Goal: Submit feedback/report problem

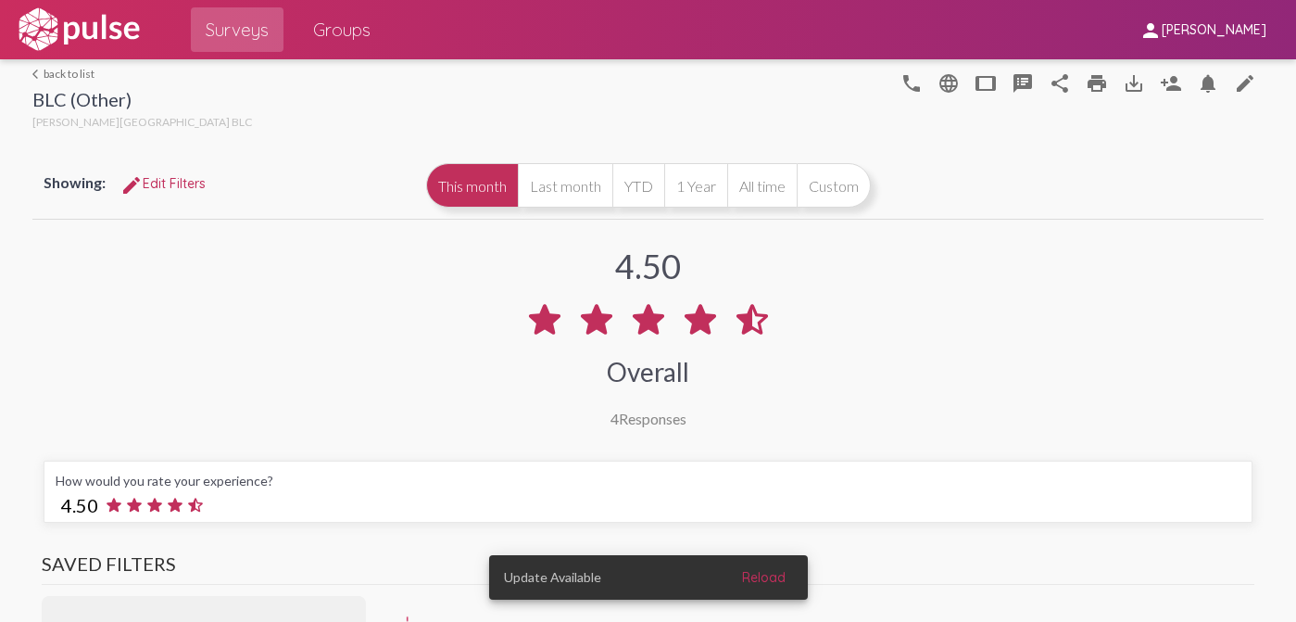
scroll to position [3524, 0]
